Goal: Communication & Community: Connect with others

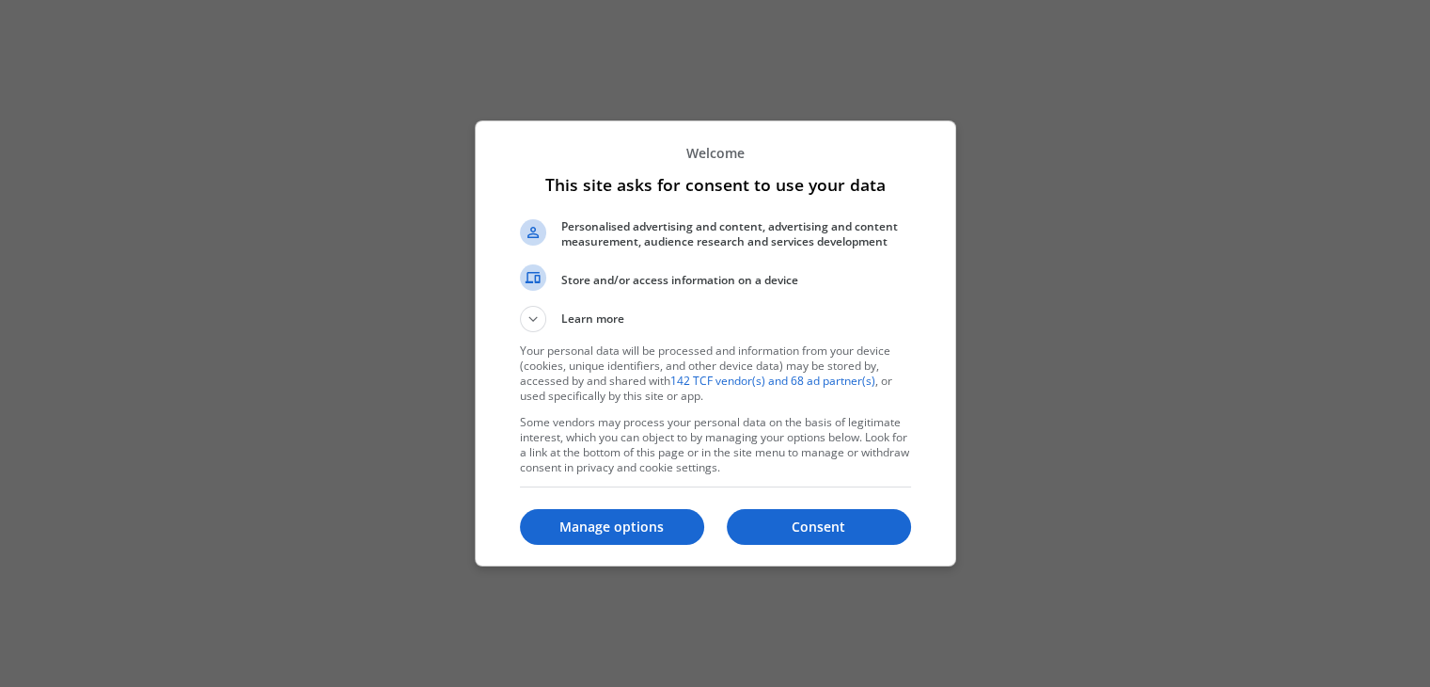
click at [828, 535] on button "Consent" at bounding box center [819, 527] width 184 height 36
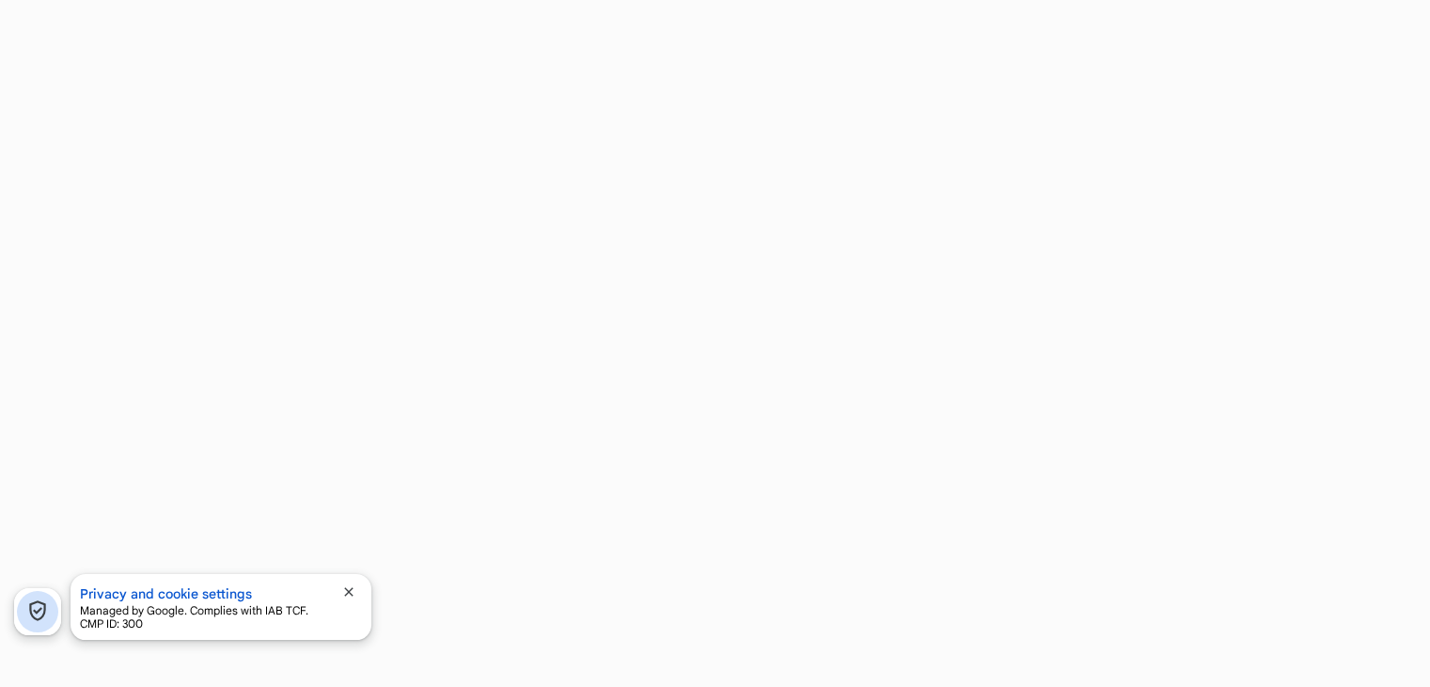
click at [354, 584] on span "close" at bounding box center [348, 591] width 15 height 15
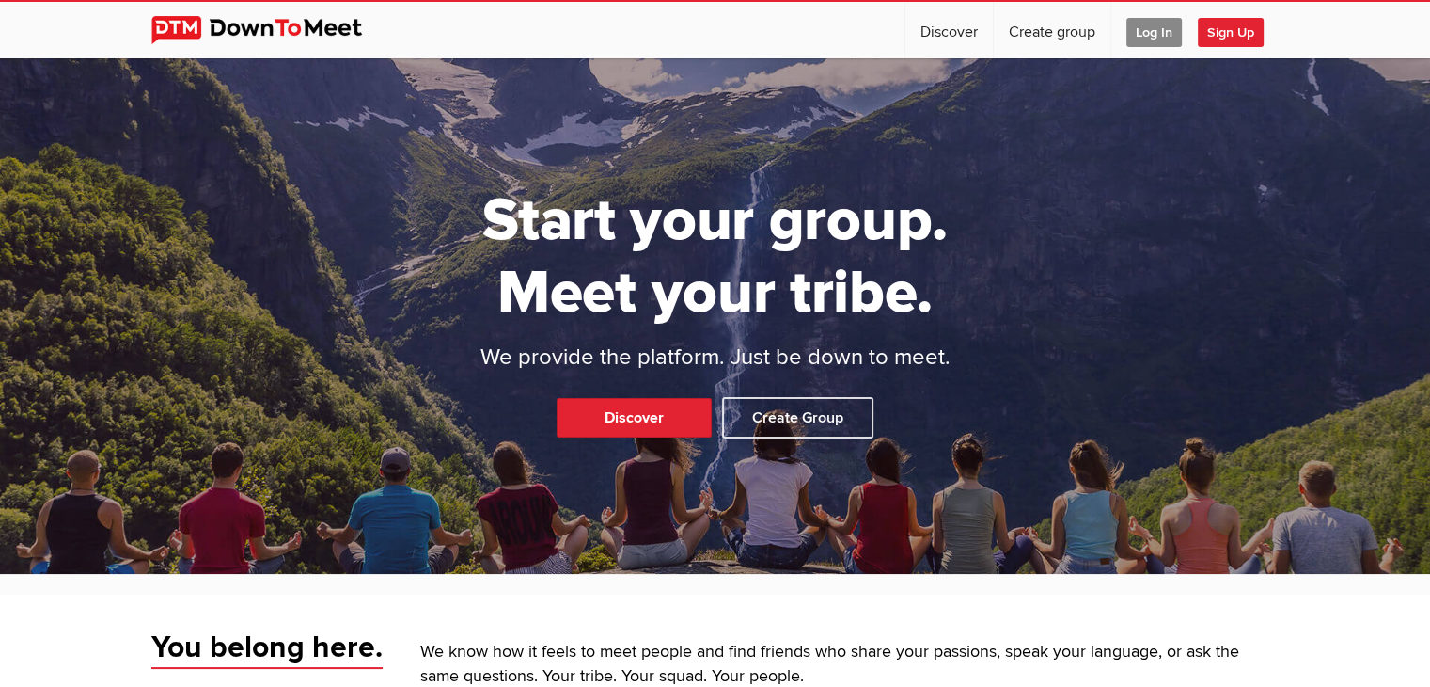
drag, startPoint x: 1443, startPoint y: 86, endPoint x: 1399, endPoint y: 127, distance: 59.9
click at [1399, 127] on html "☰ Discover Create group Log In Sign Up Log In Sign Up Home Discover Profile Sta…" at bounding box center [715, 343] width 1430 height 687
click at [1139, 37] on span "Log In" at bounding box center [1154, 32] width 55 height 29
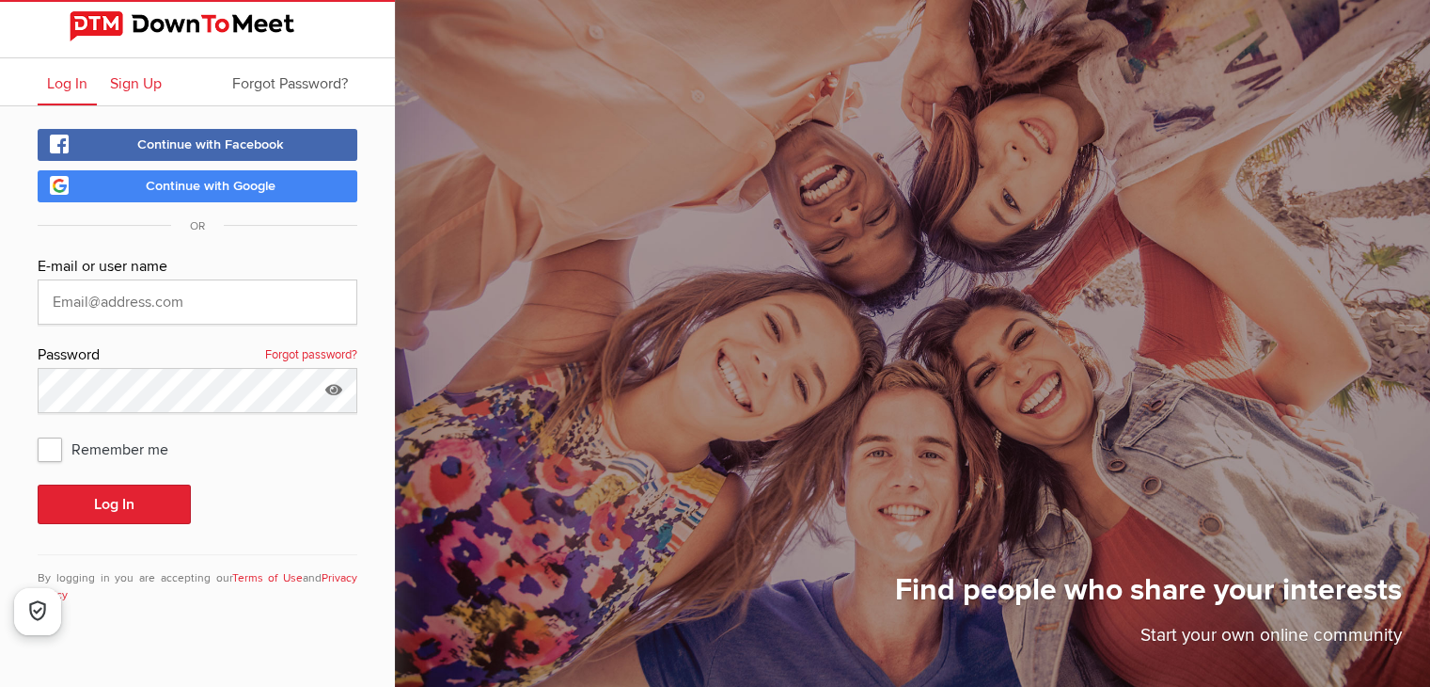
click at [128, 84] on span "Sign Up" at bounding box center [136, 83] width 52 height 19
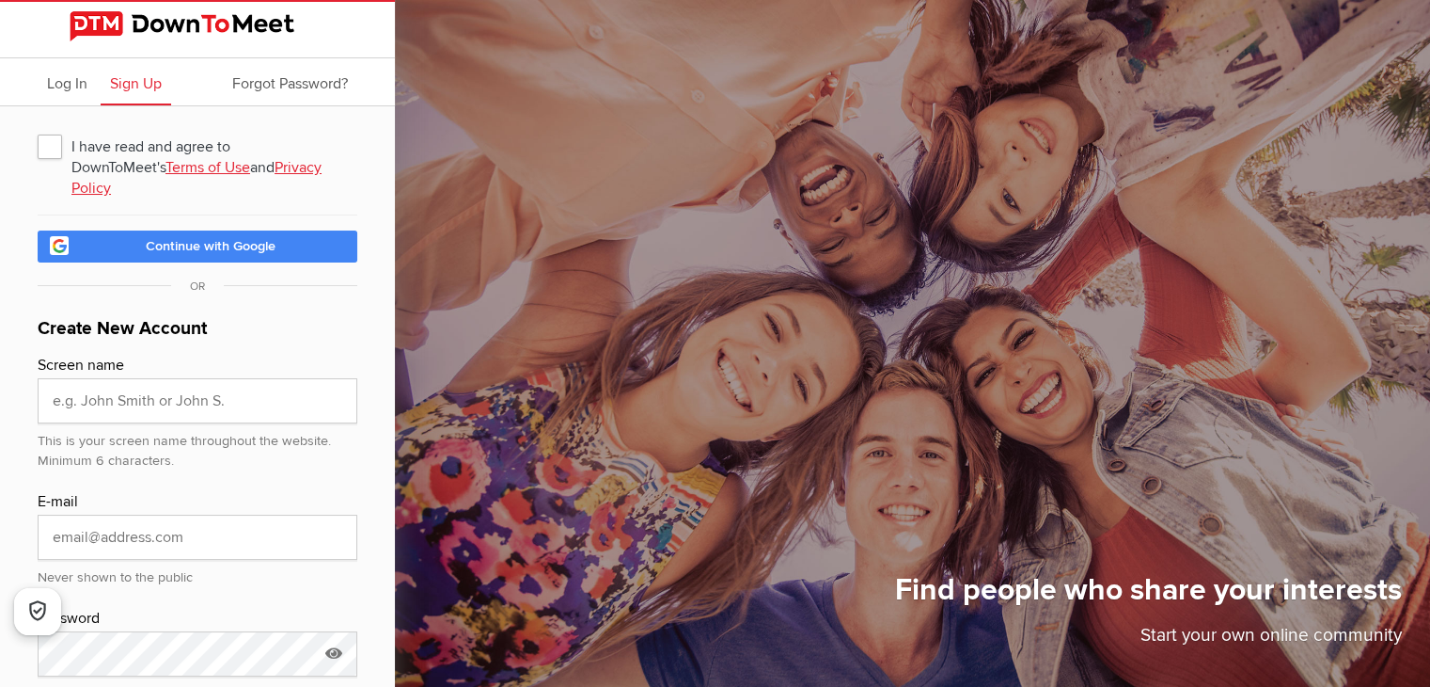
click at [72, 146] on span "I have read and agree to DownToMeet's Terms of Use and Privacy Policy" at bounding box center [198, 146] width 320 height 34
click at [38, 129] on input "I have read and agree to DownToMeet's Terms of Use and Privacy Policy" at bounding box center [37, 128] width 1 height 1
click at [71, 230] on link "Continue with Google" at bounding box center [198, 246] width 320 height 32
click at [57, 143] on span "I have read and agree to DownToMeet's Terms of Use and Privacy Policy" at bounding box center [198, 146] width 320 height 34
click at [38, 129] on input "I have read and agree to DownToMeet's Terms of Use and Privacy Policy" at bounding box center [37, 128] width 1 height 1
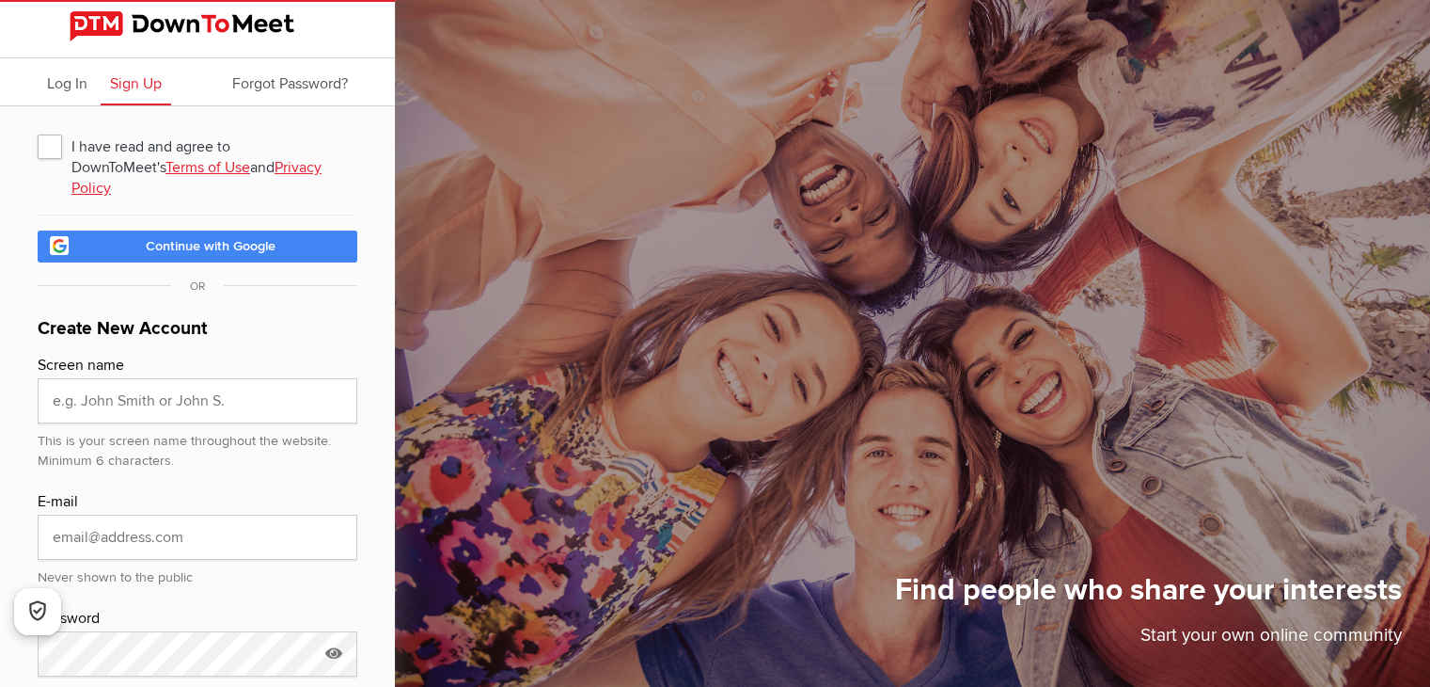
click at [57, 143] on span "I have read and agree to DownToMeet's Terms of Use and Privacy Policy" at bounding box center [198, 146] width 320 height 34
click at [38, 129] on input "I have read and agree to DownToMeet's Terms of Use and Privacy Policy" at bounding box center [37, 128] width 1 height 1
checkbox input "true"
click at [62, 230] on link "Continue with Google" at bounding box center [198, 246] width 320 height 32
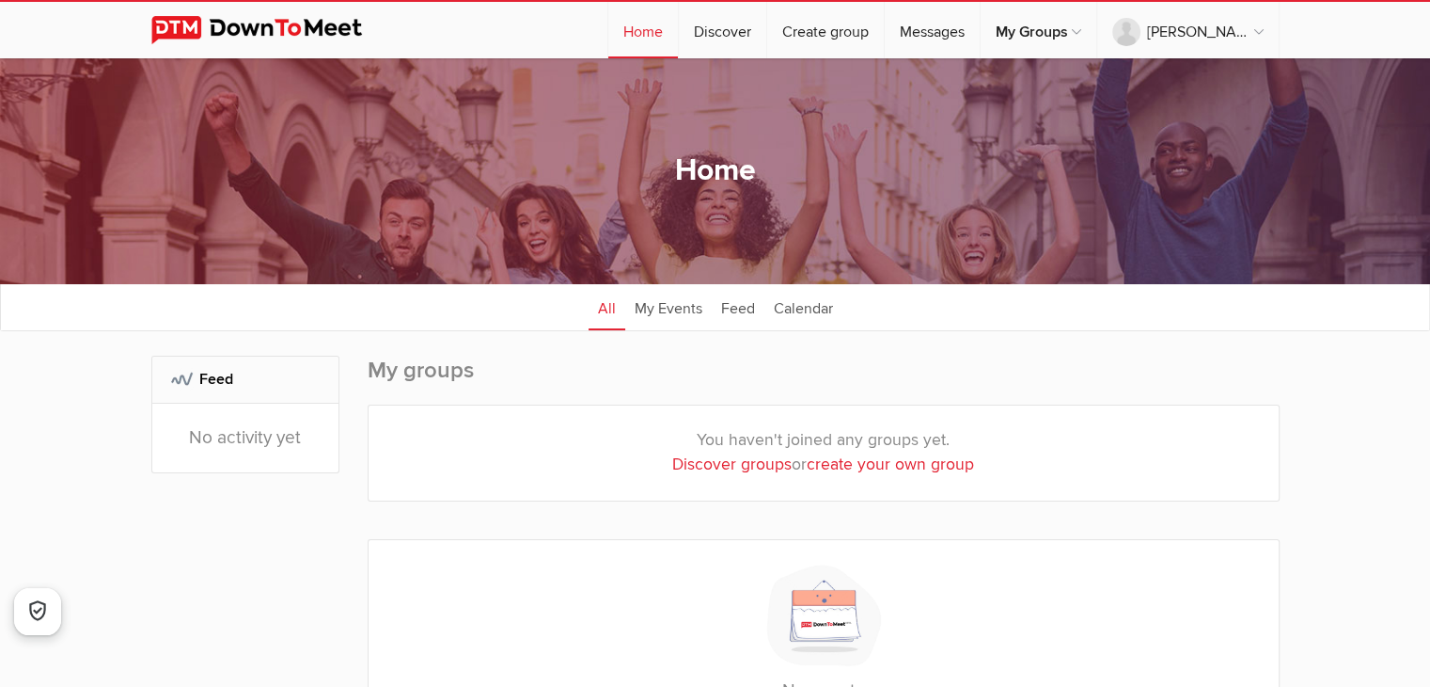
click at [1415, 80] on div "Home All categories Within 10 miles Within 25 miles Within 50 miles Within 100 …" at bounding box center [715, 171] width 1430 height 226
click at [750, 460] on link "Discover groups" at bounding box center [731, 464] width 119 height 20
select select "null"
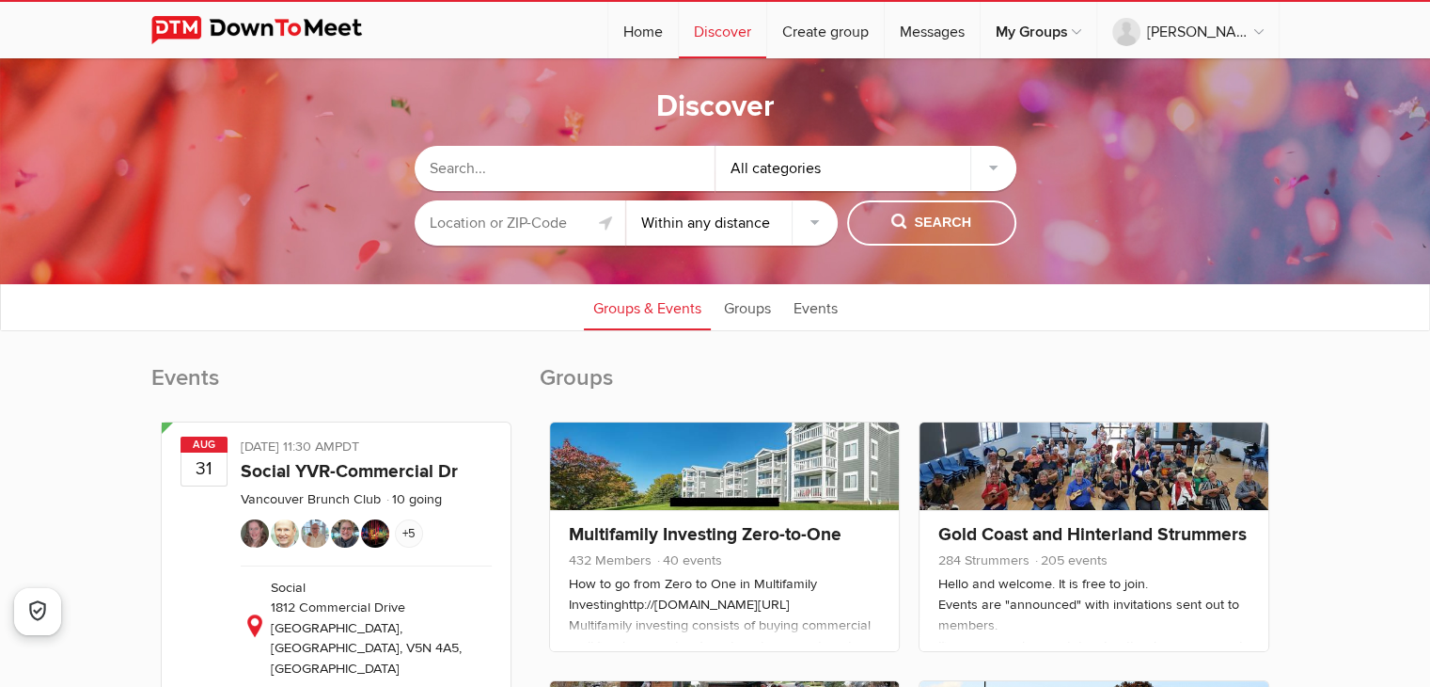
click at [480, 162] on input "text" at bounding box center [565, 168] width 301 height 45
click at [472, 227] on input "text" at bounding box center [521, 222] width 212 height 45
click at [925, 211] on button "Search" at bounding box center [931, 222] width 169 height 45
click at [918, 231] on span "Search" at bounding box center [932, 223] width 80 height 21
click at [711, 223] on select "Within 10 miles Within 25 miles Within 50 miles Within 100 miles Within any dis…" at bounding box center [732, 222] width 212 height 45
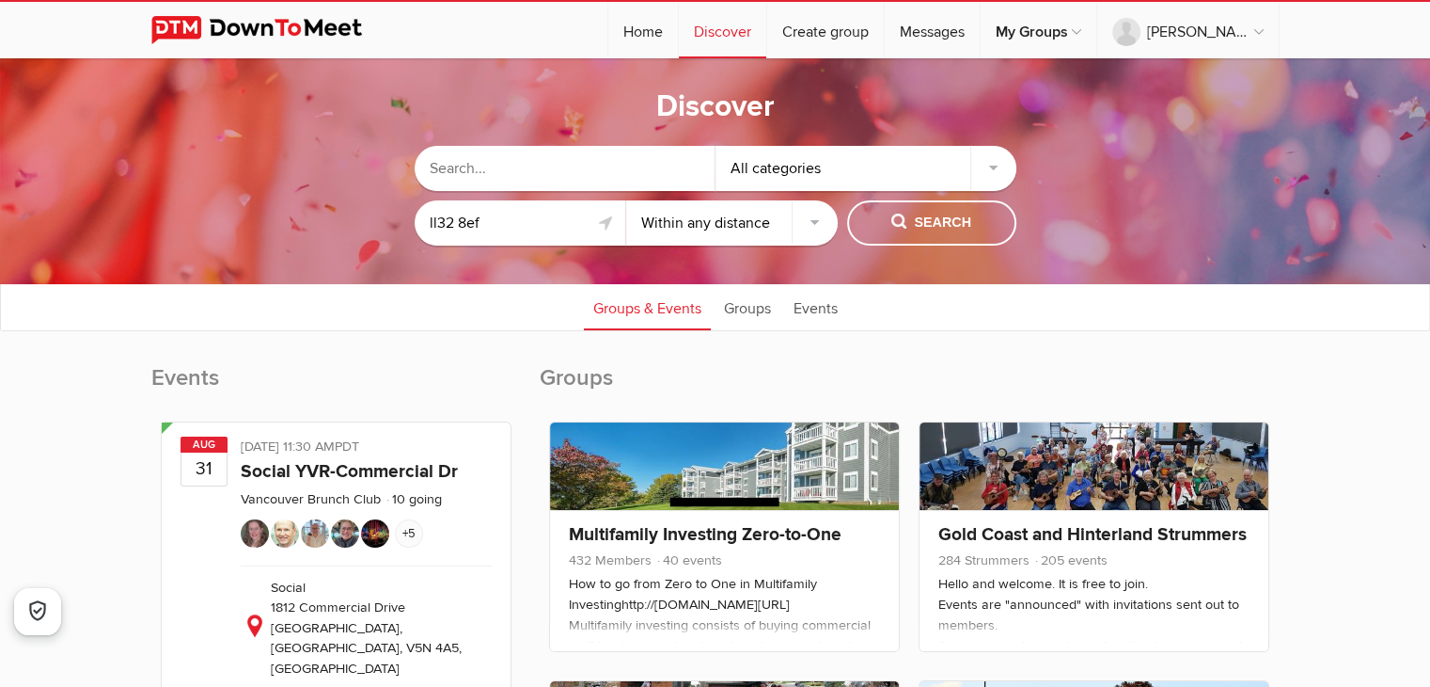
click at [973, 198] on div "All categories ll32 8ef Within 10 miles Within 25 miles Within 50 miles Within …" at bounding box center [716, 196] width 602 height 100
click at [609, 223] on link at bounding box center [606, 223] width 23 height 23
click at [527, 292] on ul "Groups & Events Groups Events" at bounding box center [715, 306] width 1429 height 47
type input "88 Parc Sychnant, Conwy LL32 8RB, UK"
click at [894, 228] on span "Search" at bounding box center [932, 223] width 80 height 21
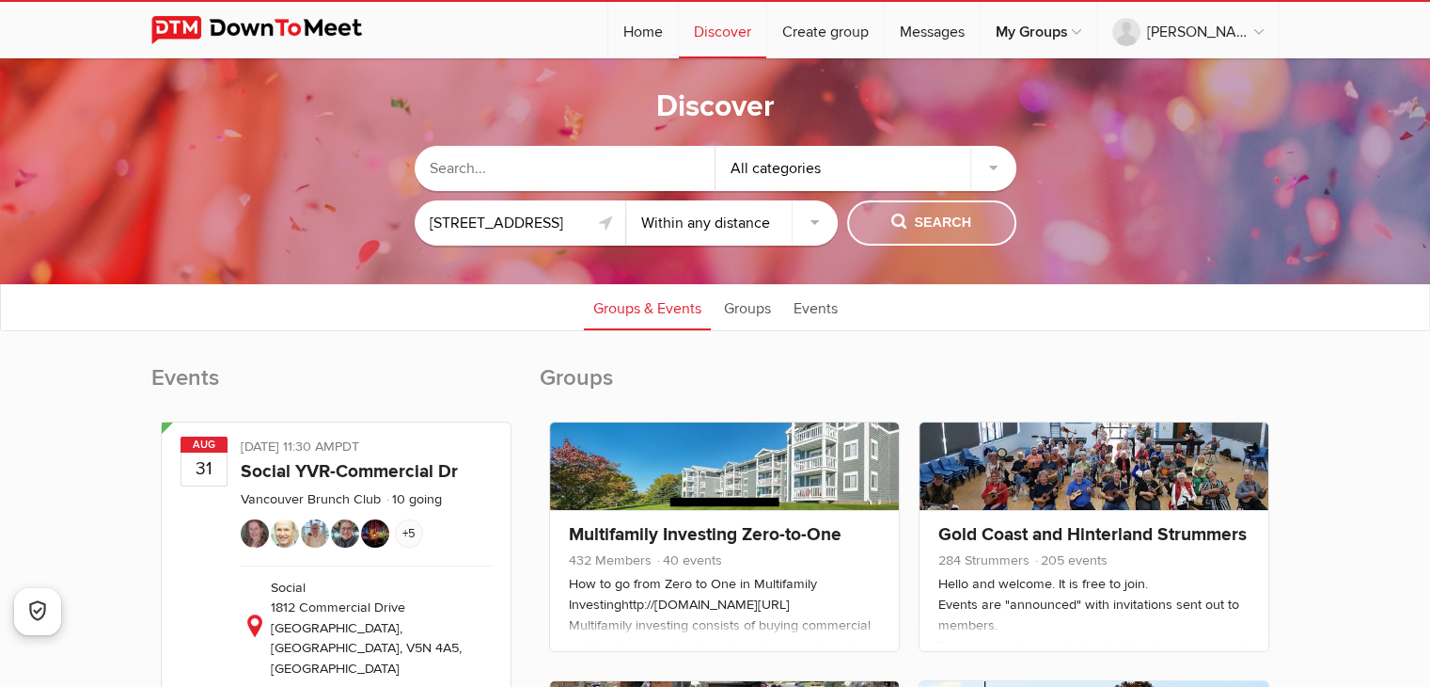
click at [917, 230] on span "Search" at bounding box center [932, 223] width 80 height 21
click at [762, 220] on select "Within 10 miles Within 25 miles Within 50 miles Within 100 miles Within any dis…" at bounding box center [732, 222] width 212 height 45
select select "10"
click at [626, 200] on select "Within 10 miles Within 25 miles Within 50 miles Within 100 miles Within any dis…" at bounding box center [732, 222] width 212 height 45
click at [915, 229] on span "Search" at bounding box center [932, 223] width 80 height 21
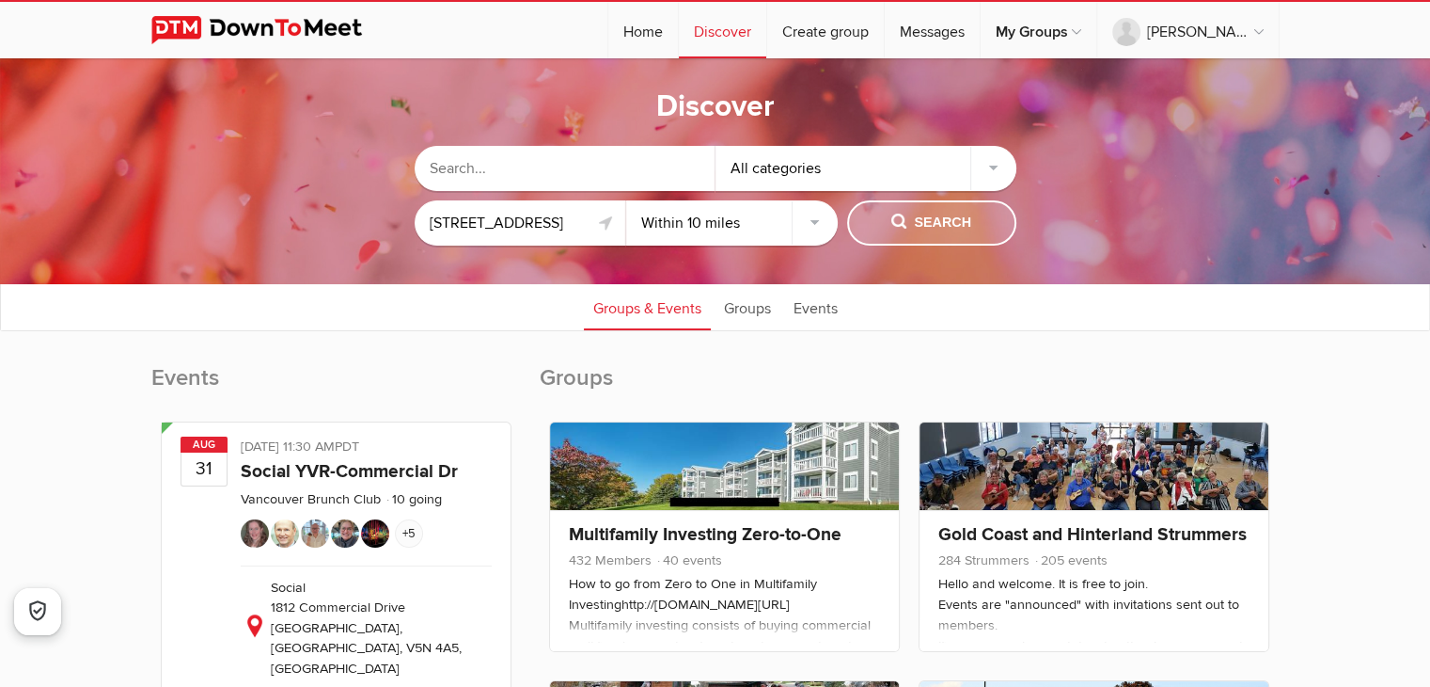
click at [918, 227] on span "Search" at bounding box center [932, 223] width 80 height 21
click at [549, 178] on input "text" at bounding box center [565, 168] width 301 height 45
type input "madog"
click at [555, 230] on input "88 Parc Sychnant, Conwy LL32 8RB, UK" at bounding box center [521, 222] width 212 height 45
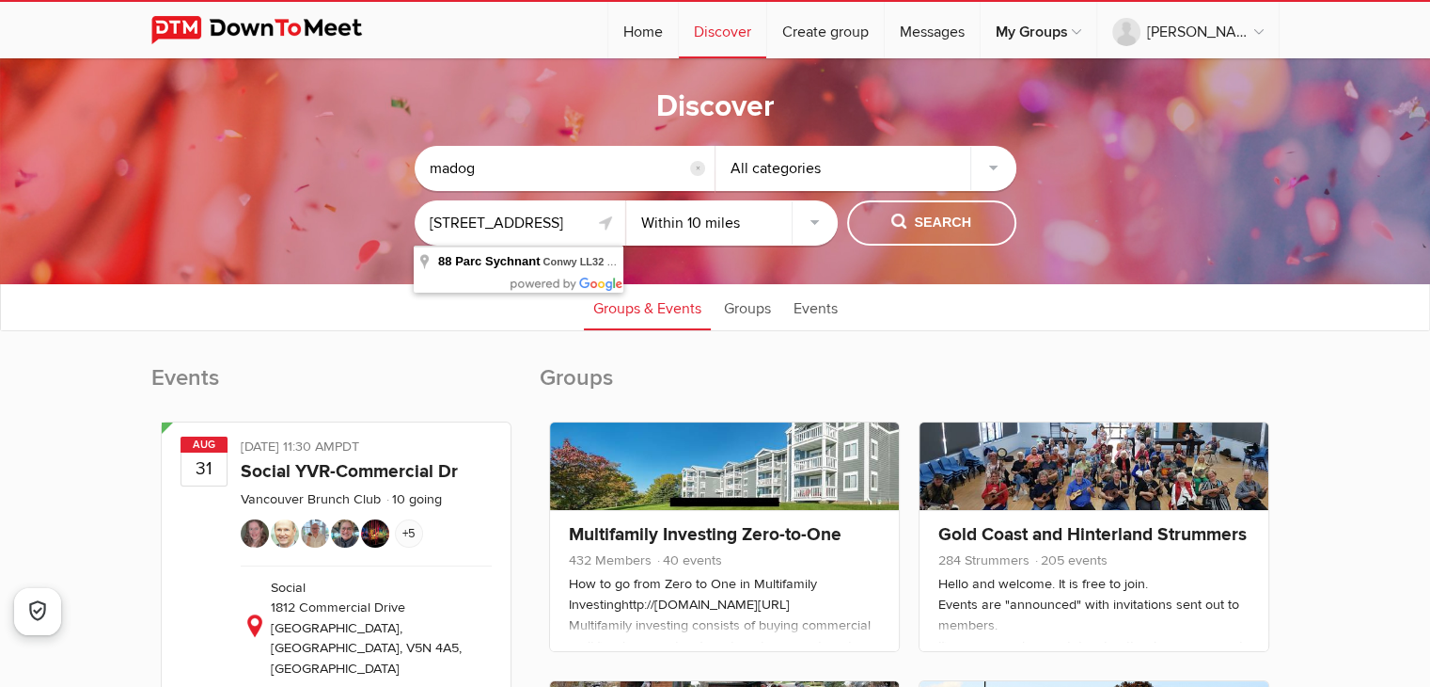
click at [745, 221] on select "Within 10 miles Within 25 miles Within 50 miles Within 100 miles Within any dis…" at bounding box center [732, 222] width 212 height 45
select select "null"
click at [626, 200] on select "Within 10 miles Within 25 miles Within 50 miles Within 100 miles Within any dis…" at bounding box center [732, 222] width 212 height 45
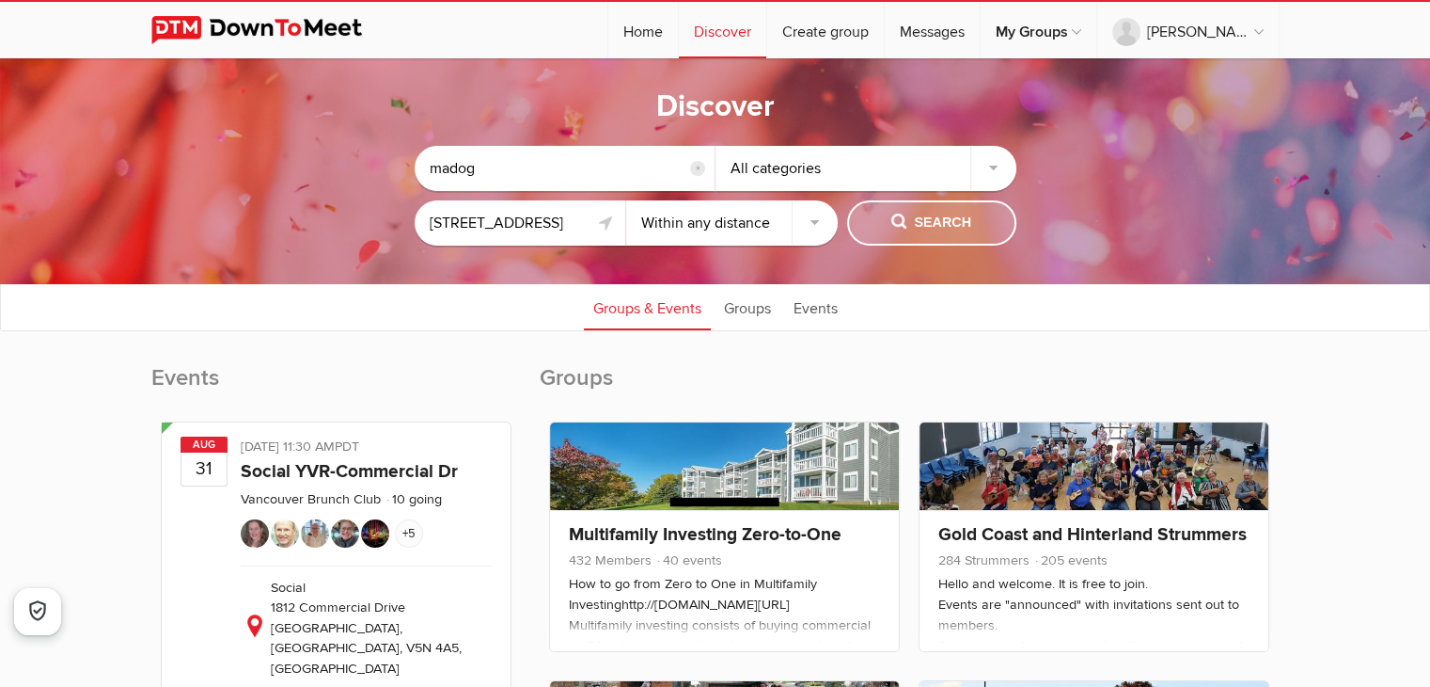
click at [925, 238] on button "Search" at bounding box center [931, 222] width 169 height 45
click at [903, 222] on span "Search" at bounding box center [932, 223] width 80 height 21
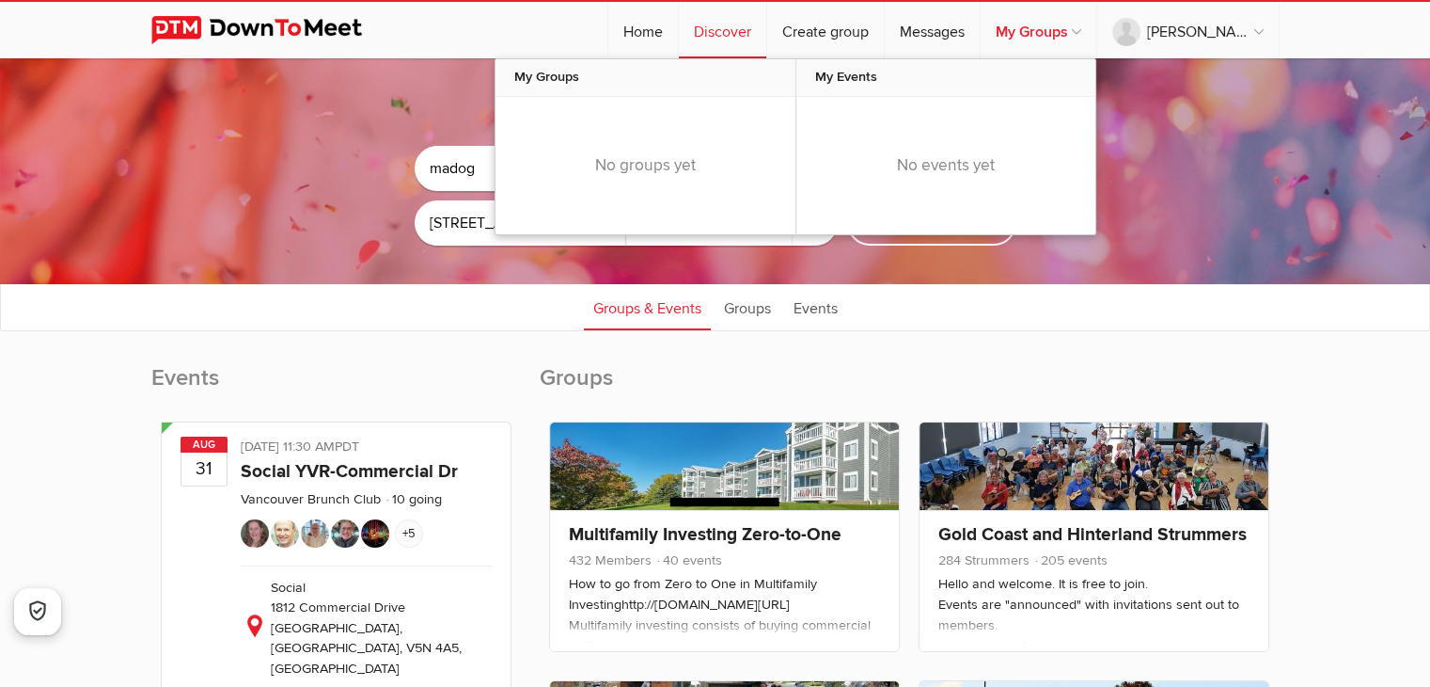
click at [1045, 32] on link "My Groups" at bounding box center [1039, 30] width 116 height 56
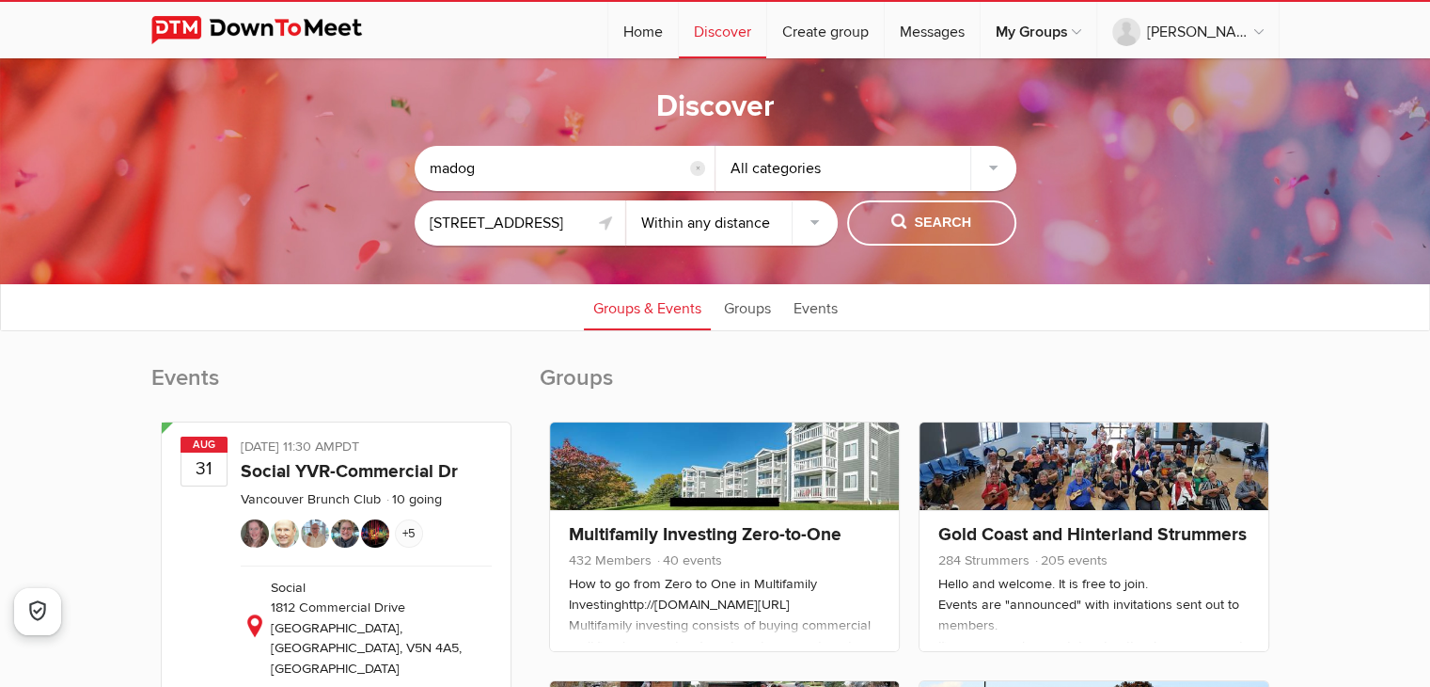
click at [286, 167] on sp-group-common-search-cat-loc "madog reset All categories 88 Parc Sychnant, Conwy LL32 8RB, UK Within 10 miles…" at bounding box center [715, 191] width 1242 height 128
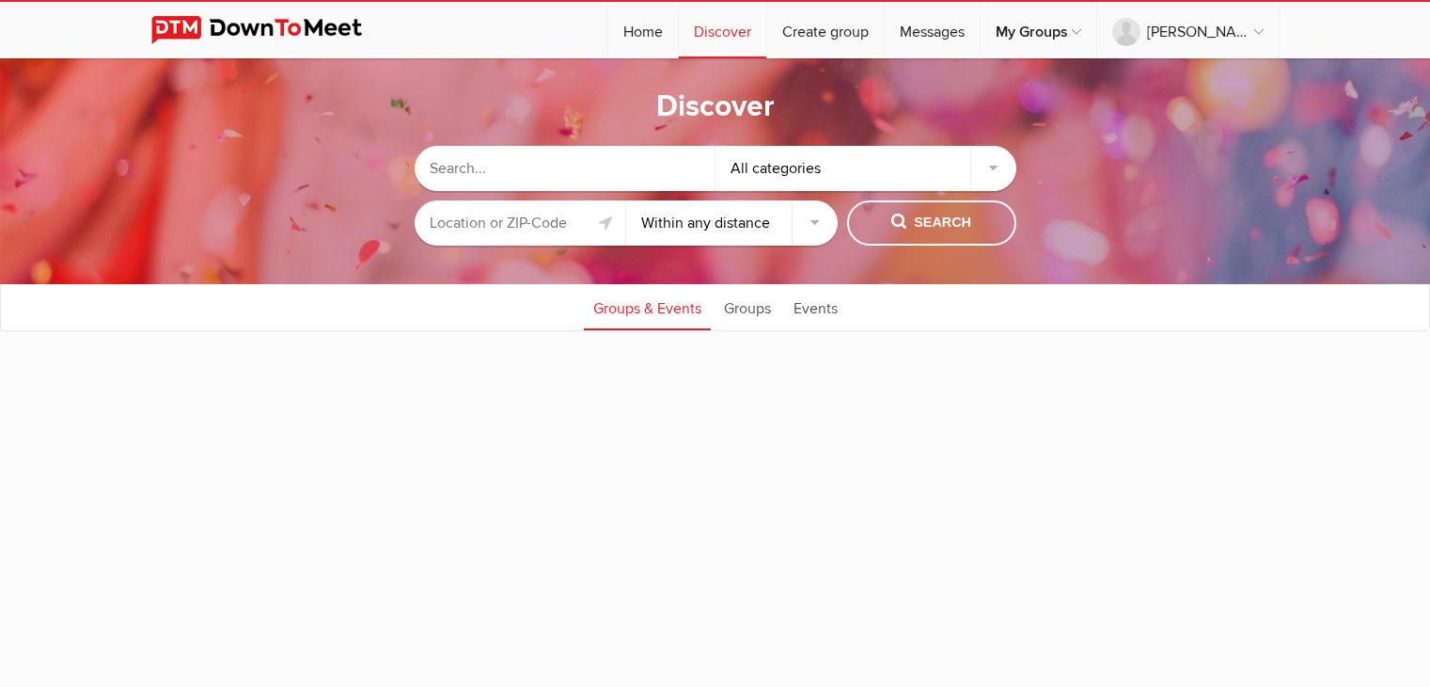
select select "null"
click at [520, 163] on input "text" at bounding box center [565, 168] width 301 height 45
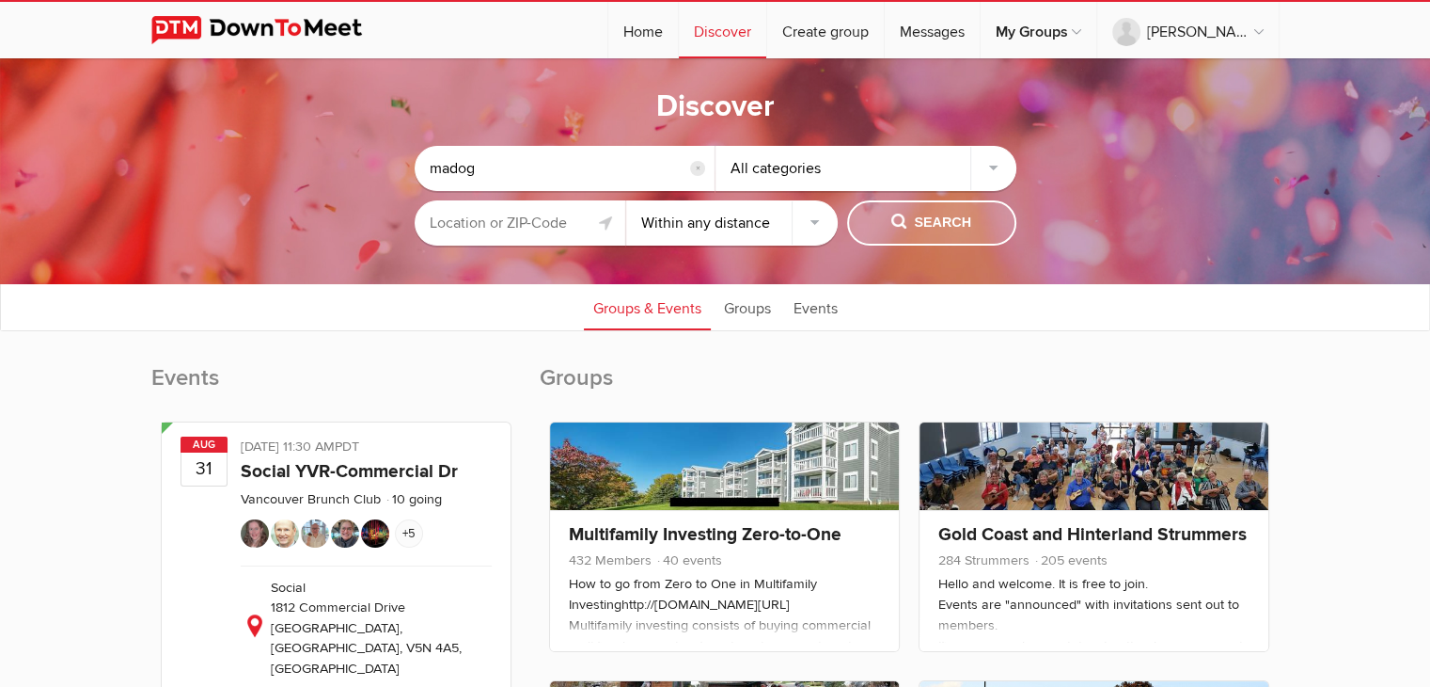
type input "madog"
click at [937, 226] on span "Search" at bounding box center [932, 223] width 80 height 21
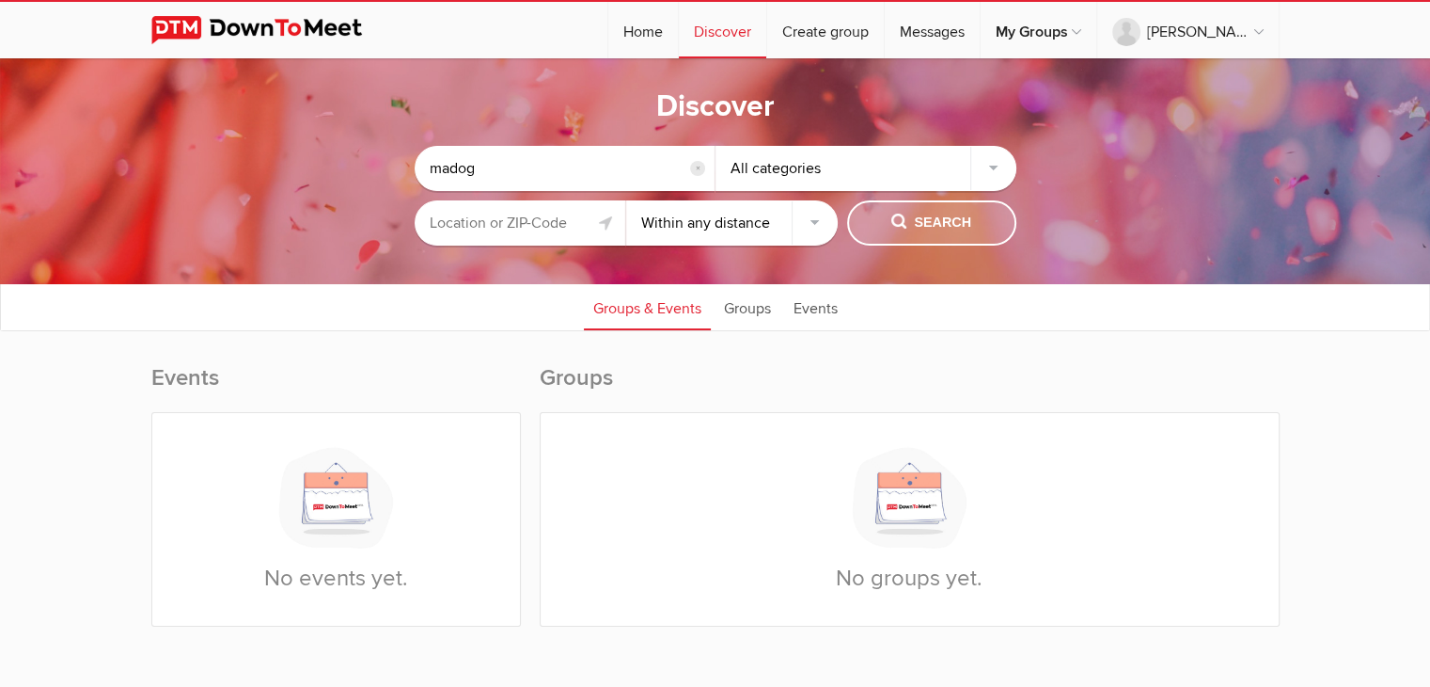
click at [937, 228] on span "Search" at bounding box center [932, 223] width 80 height 21
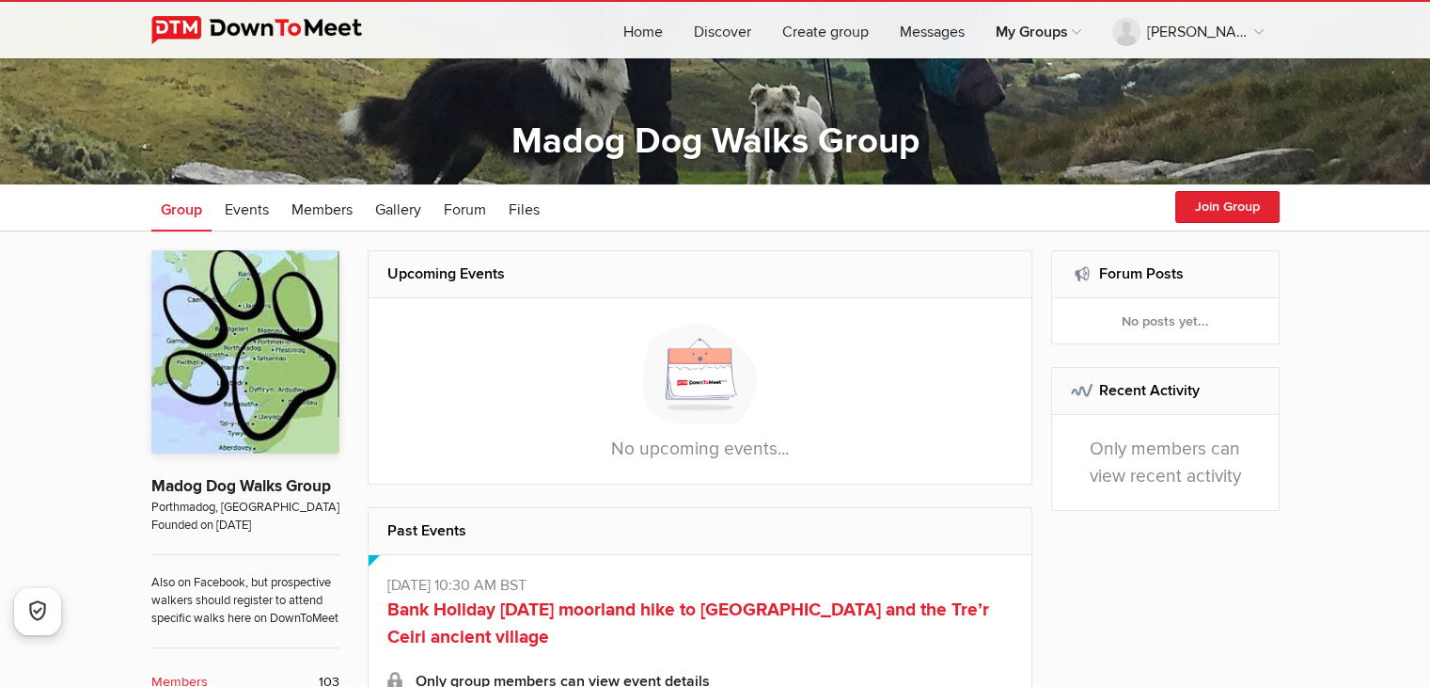
scroll to position [192, 0]
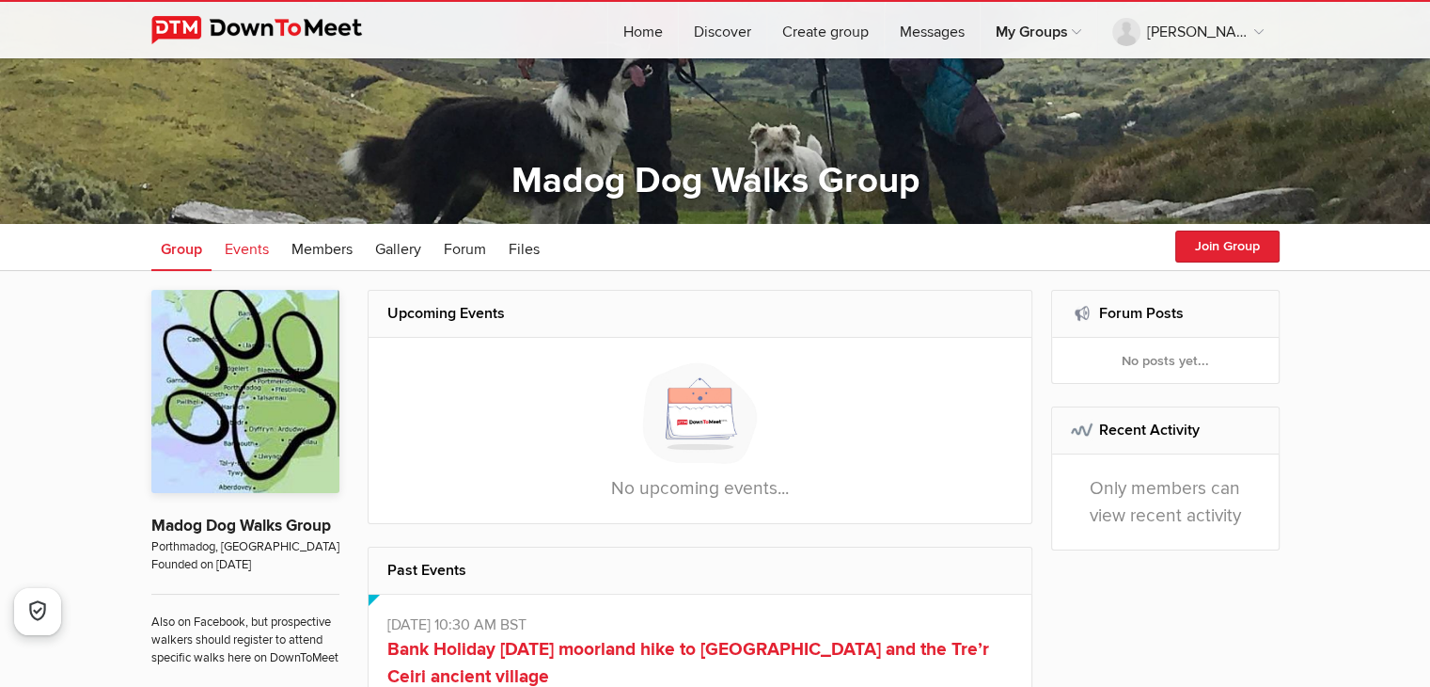
click at [248, 248] on span "Events" at bounding box center [247, 249] width 44 height 19
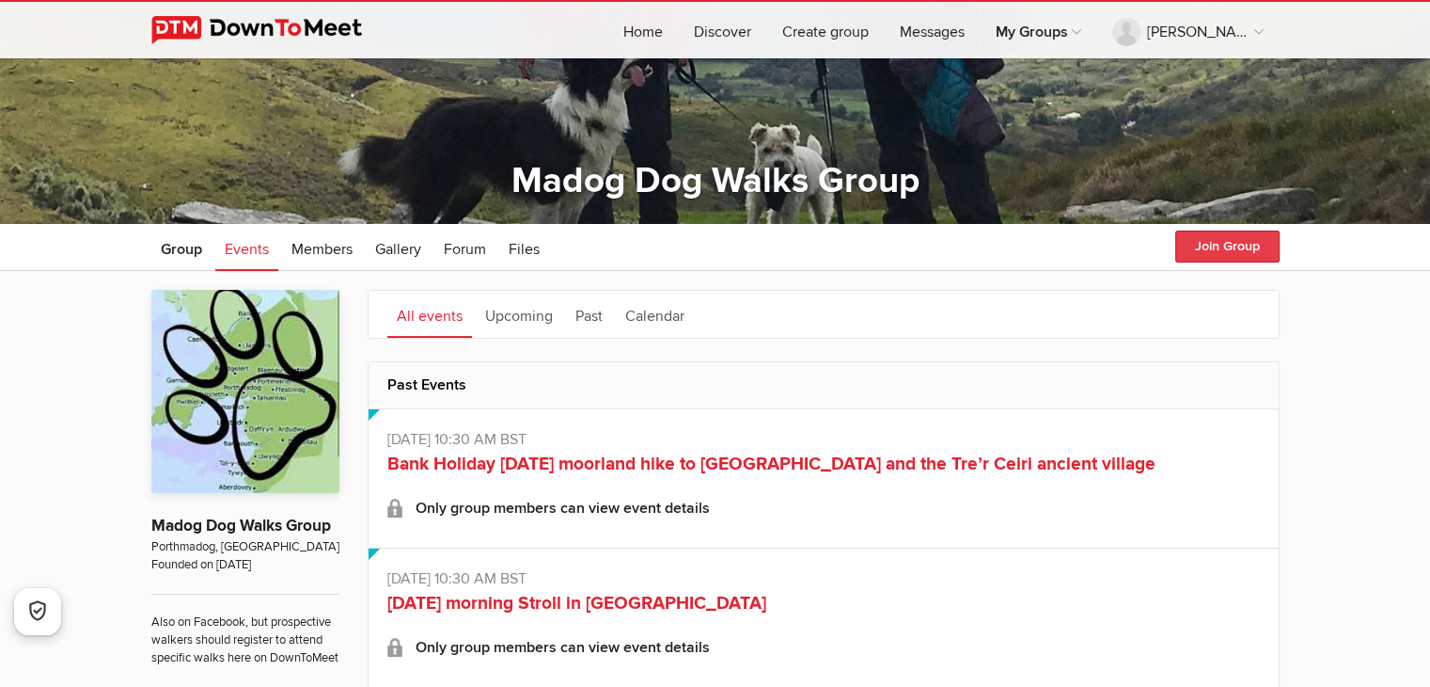
click at [1242, 253] on button "Join Group" at bounding box center [1228, 246] width 104 height 32
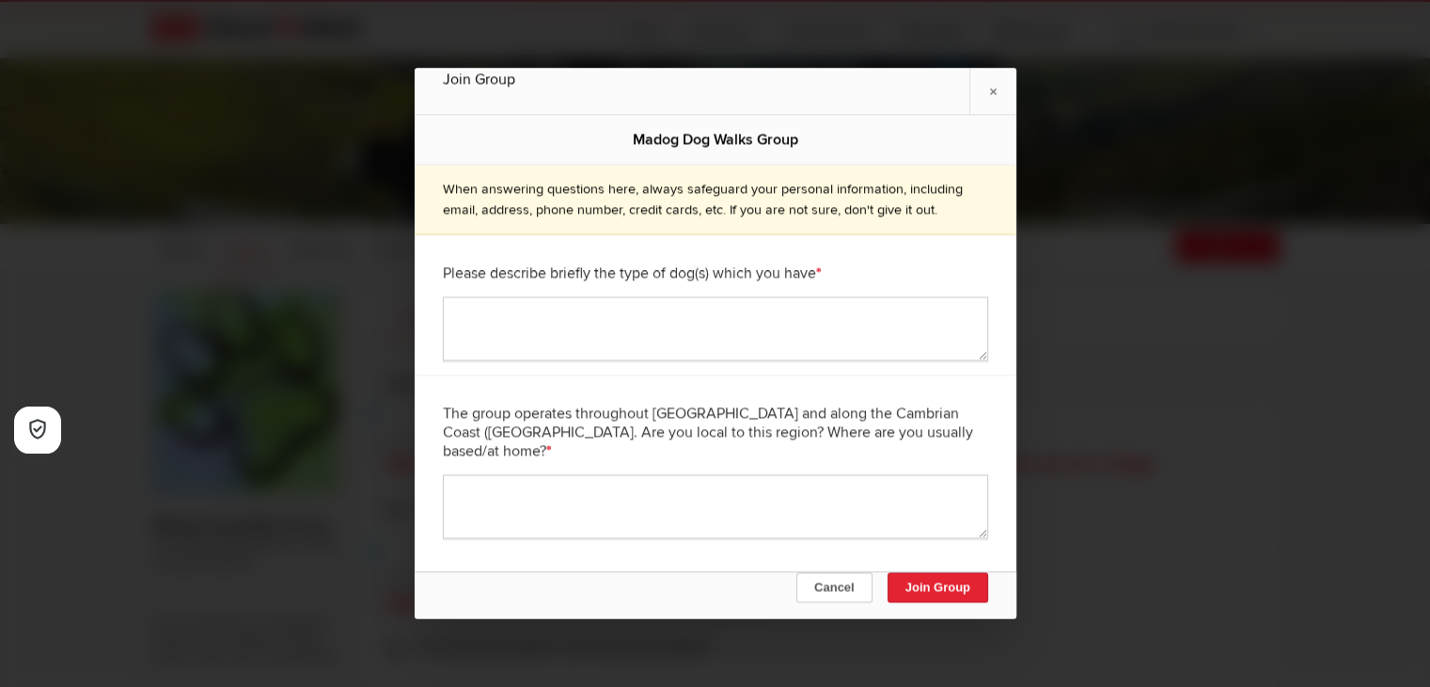
click at [315, 295] on div at bounding box center [715, 343] width 1430 height 687
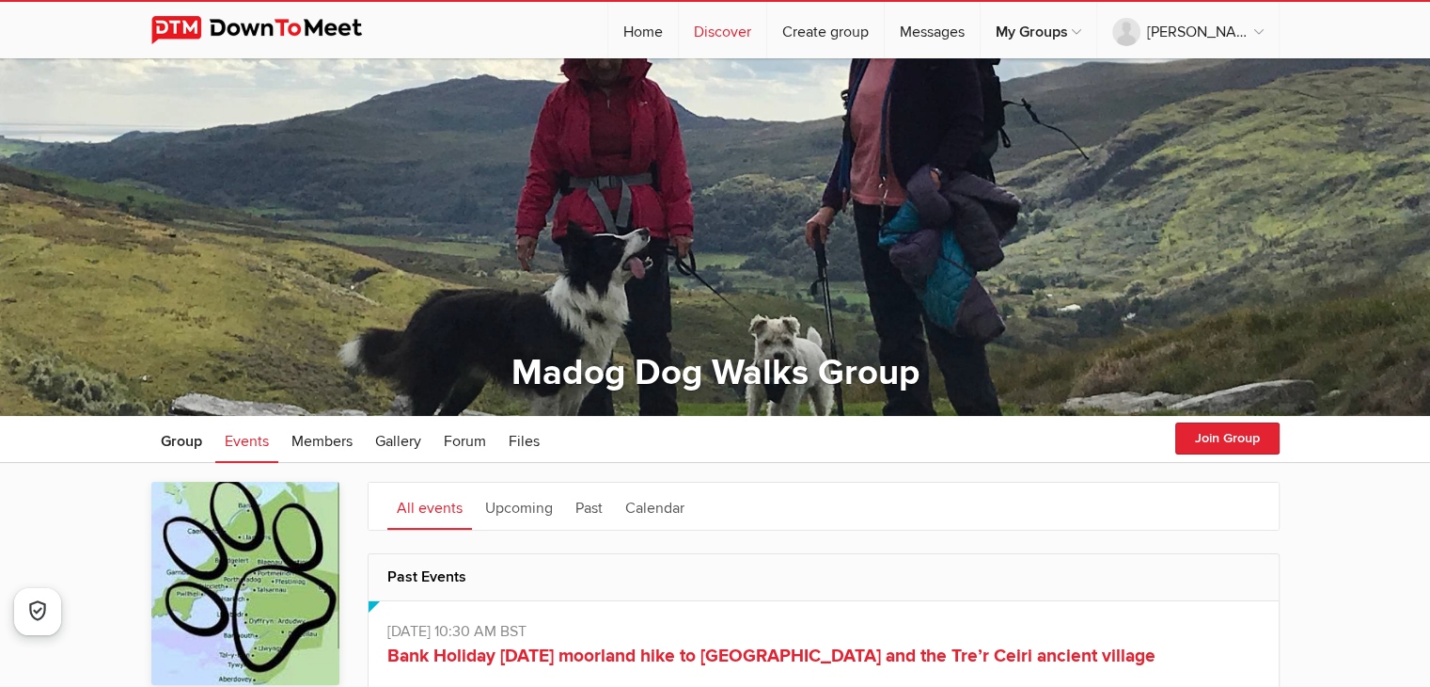
click at [737, 30] on link "Discover" at bounding box center [722, 30] width 87 height 56
select select "null"
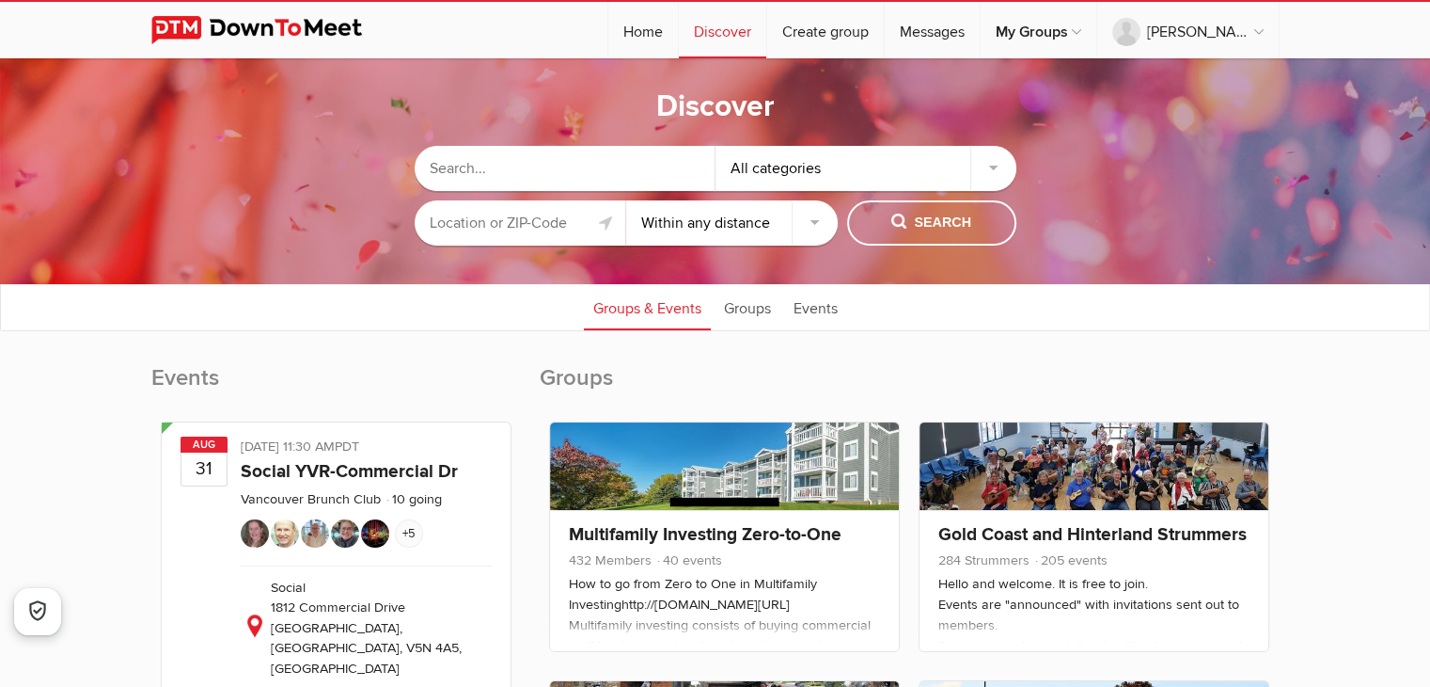
click at [523, 172] on input "text" at bounding box center [565, 168] width 301 height 45
type input "dog walking"
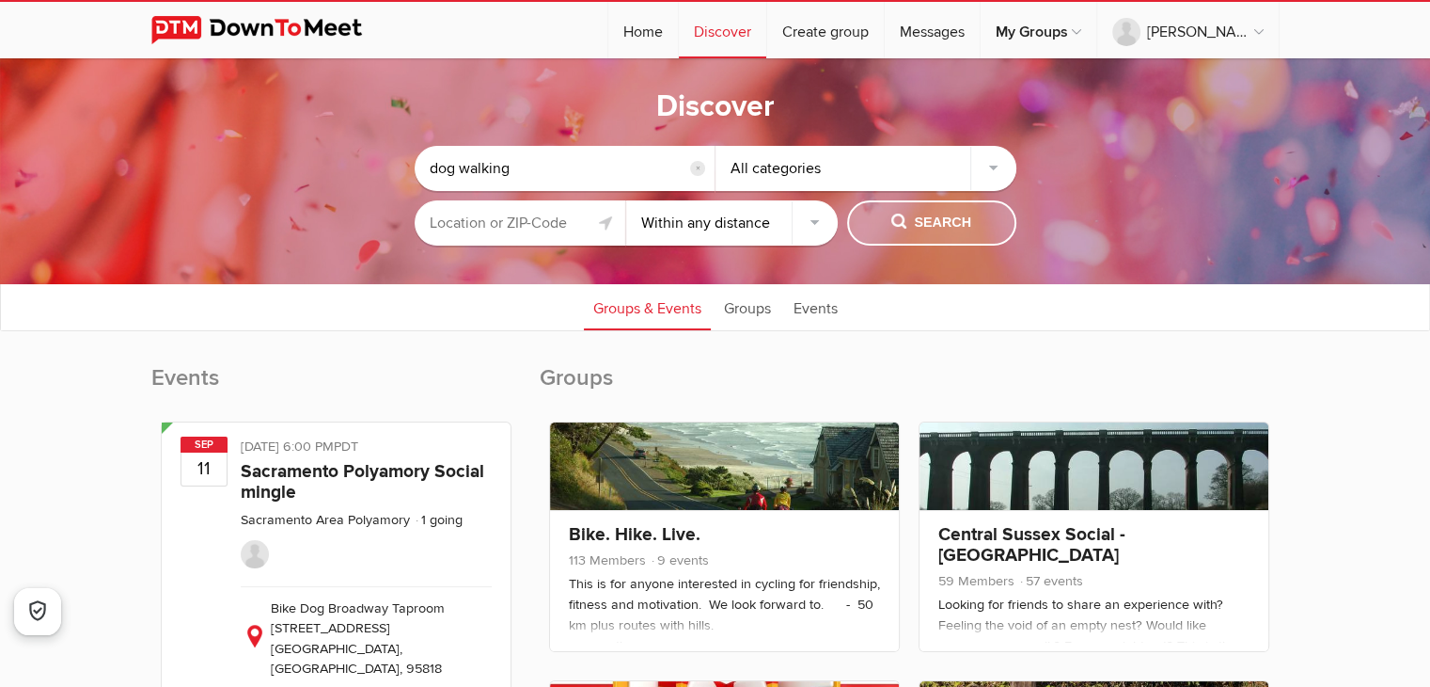
click at [970, 217] on span "Search" at bounding box center [932, 223] width 80 height 21
click at [943, 207] on button "Search" at bounding box center [931, 222] width 169 height 45
click at [747, 216] on select "Within 10 miles Within 25 miles Within 50 miles Within 100 miles Within any dis…" at bounding box center [732, 222] width 212 height 45
select select "50"
click at [626, 200] on select "Within 10 miles Within 25 miles Within 50 miles Within 100 miles Within any dis…" at bounding box center [732, 222] width 212 height 45
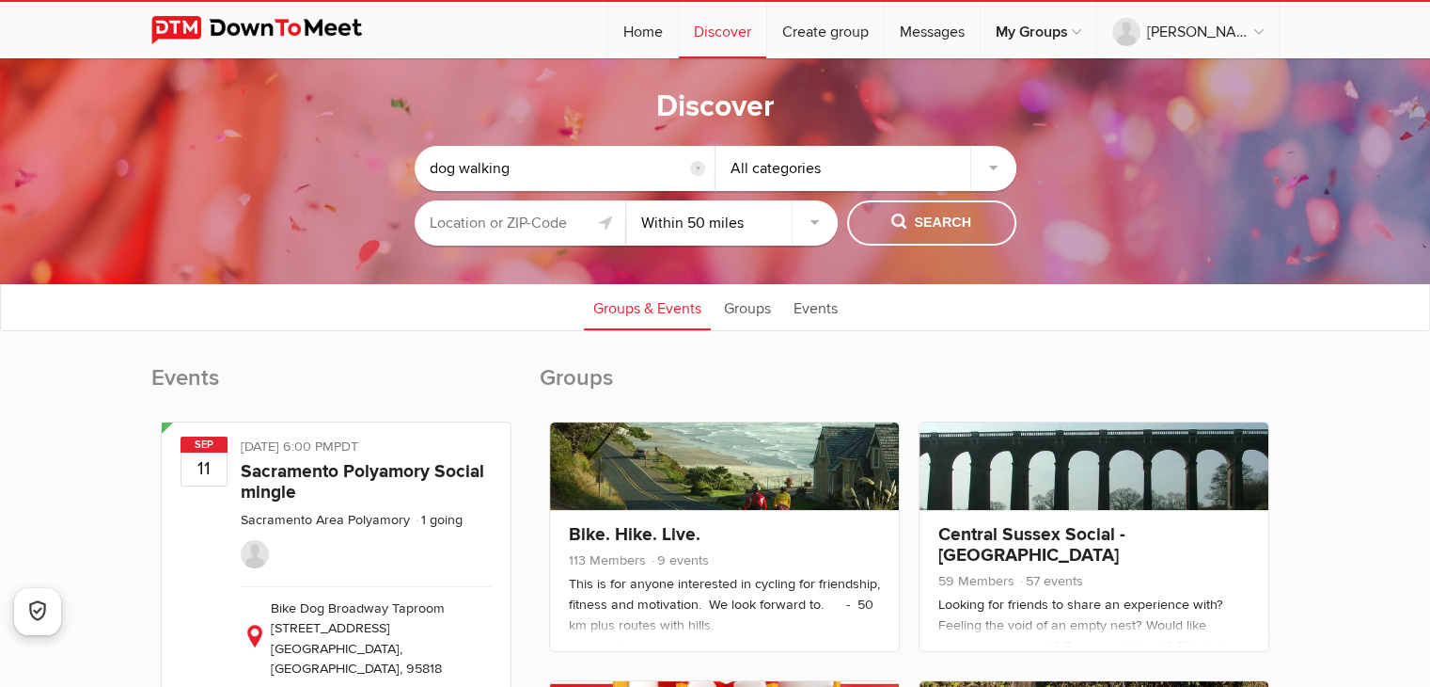
click at [524, 221] on input "text" at bounding box center [521, 222] width 212 height 45
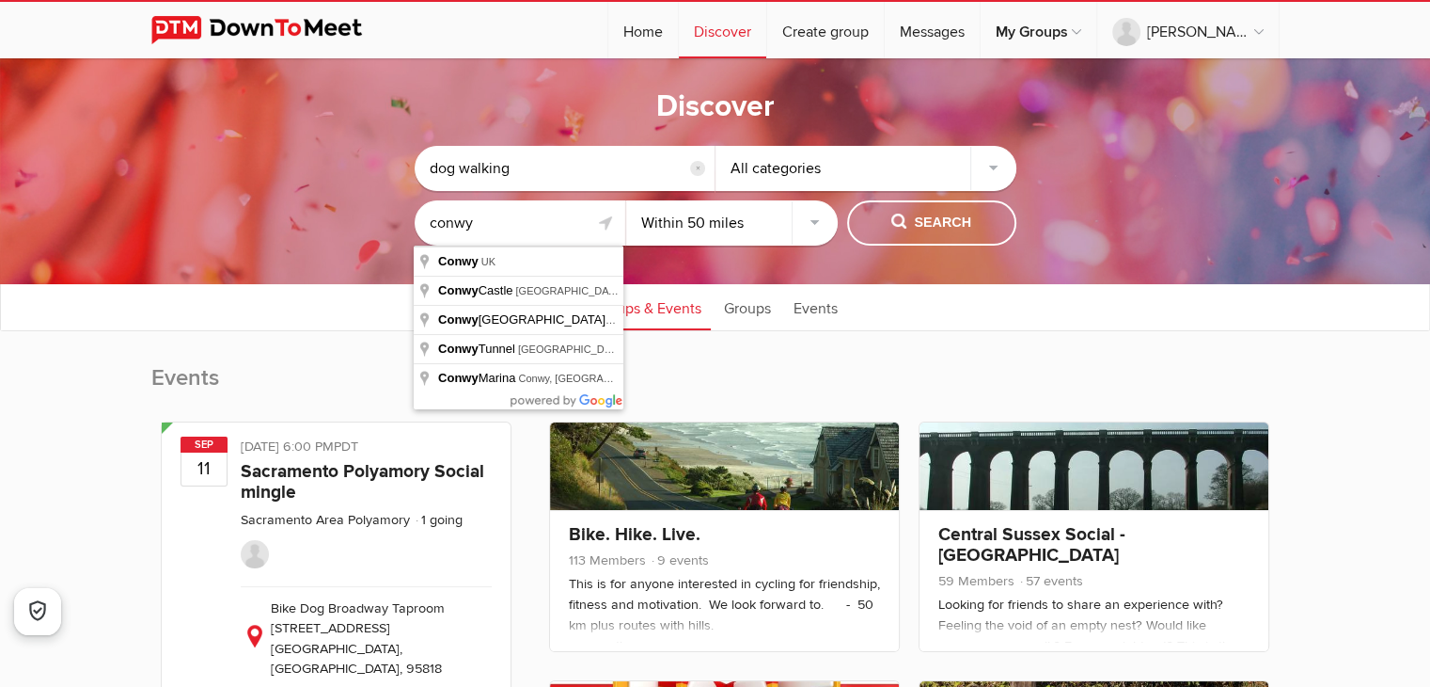
type input "Conwy, [GEOGRAPHIC_DATA]"
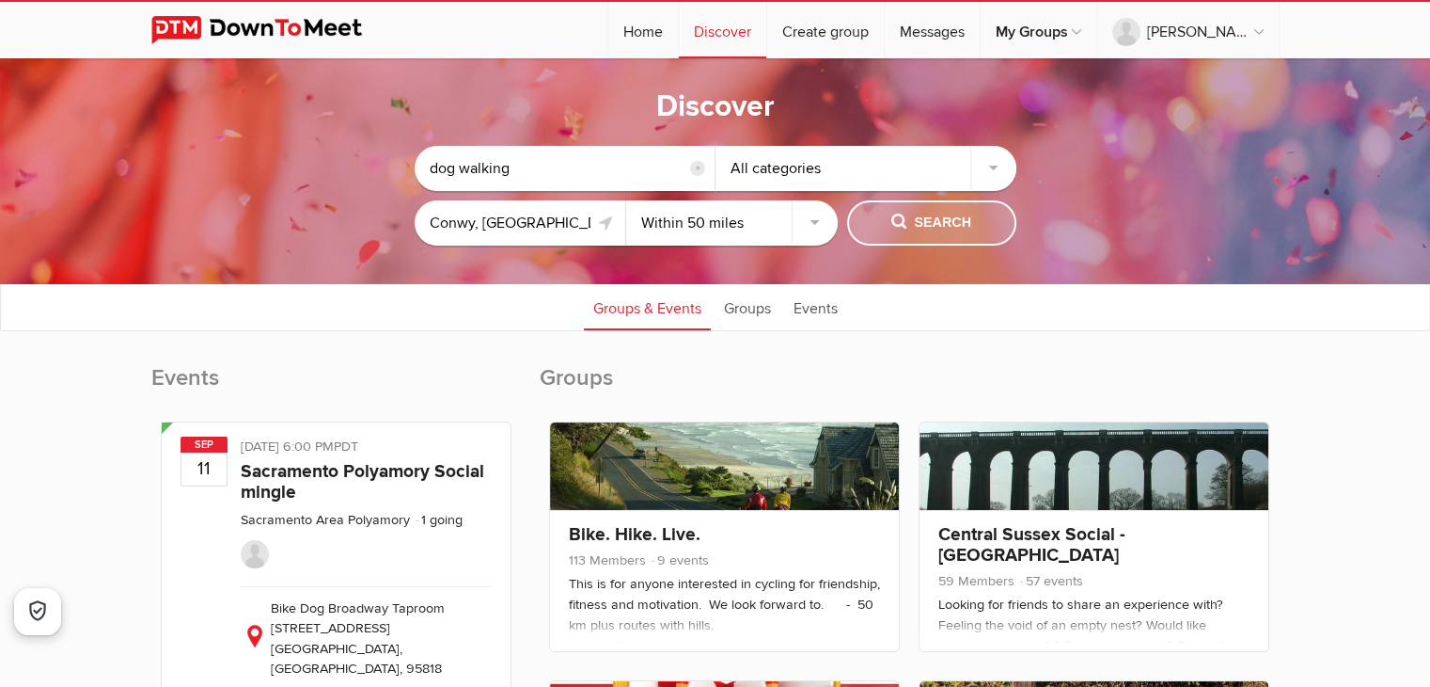
click at [947, 225] on span "Search" at bounding box center [932, 223] width 80 height 21
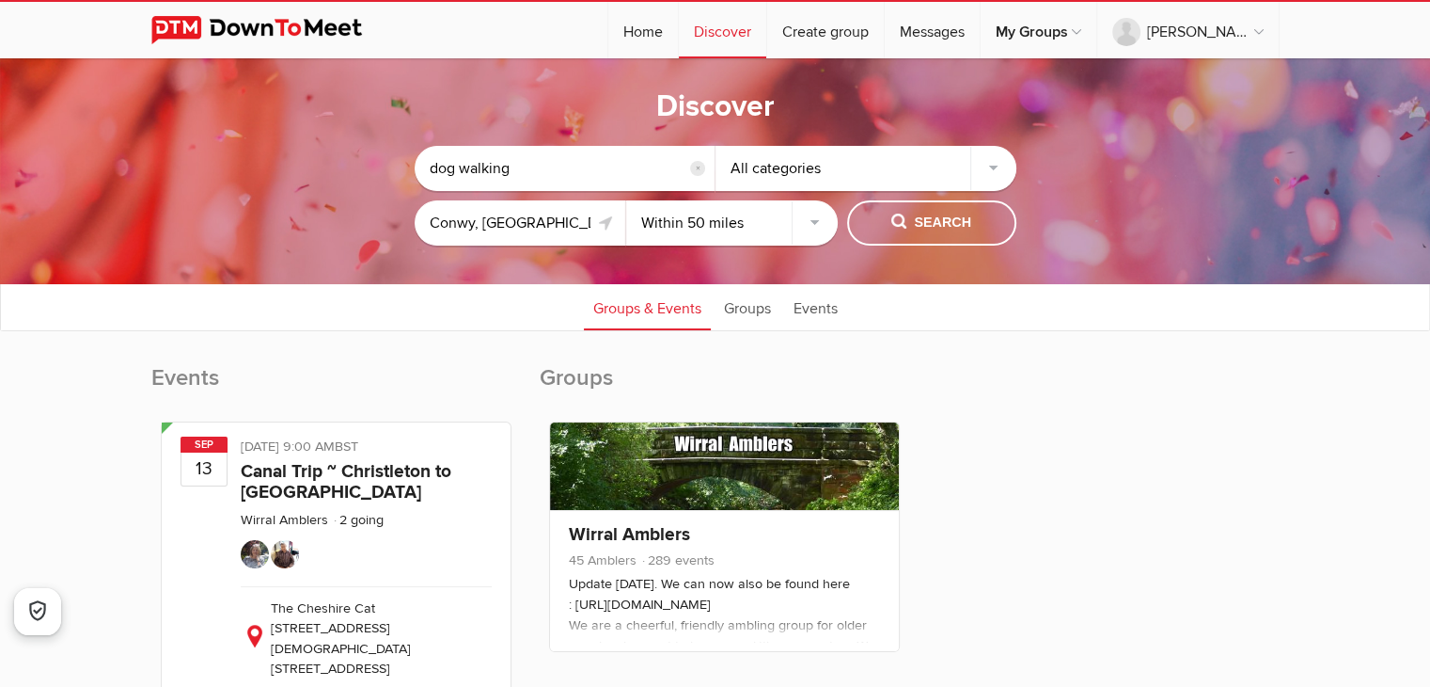
drag, startPoint x: 556, startPoint y: 176, endPoint x: 386, endPoint y: 173, distance: 170.3
click at [387, 171] on sp-group-common-search-cat-loc "dog walking reset All categories [GEOGRAPHIC_DATA], [GEOGRAPHIC_DATA] Within 10…" at bounding box center [715, 191] width 1242 height 128
type input "dog"
click at [892, 224] on span "Search" at bounding box center [932, 223] width 80 height 21
